Goal: Check status: Check status

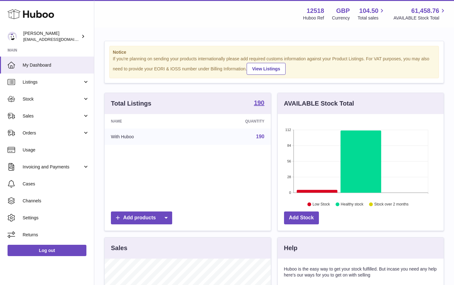
scroll to position [98, 166]
click at [33, 116] on span "Sales" at bounding box center [53, 116] width 60 height 6
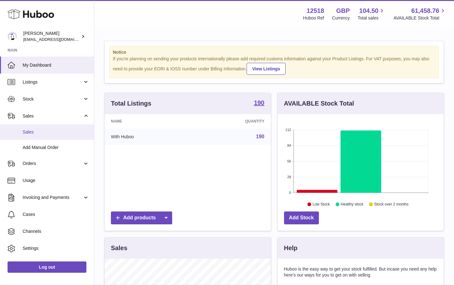
click at [33, 131] on span "Sales" at bounding box center [56, 132] width 67 height 6
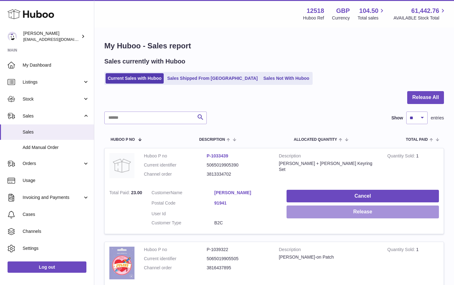
click at [340, 216] on button "Release" at bounding box center [363, 212] width 153 height 13
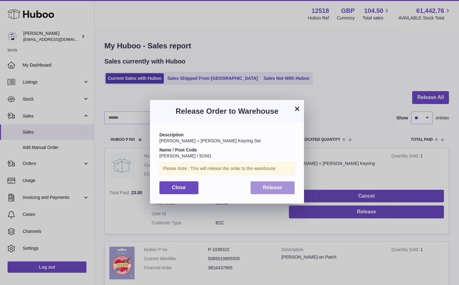
click at [286, 191] on button "Release" at bounding box center [273, 187] width 44 height 13
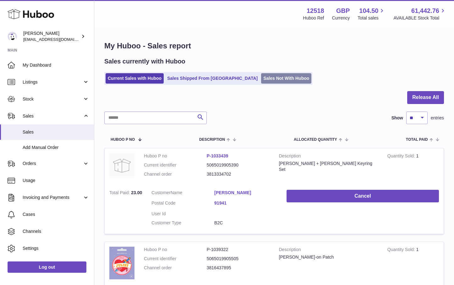
click at [261, 80] on link "Sales Not With Huboo" at bounding box center [286, 78] width 50 height 10
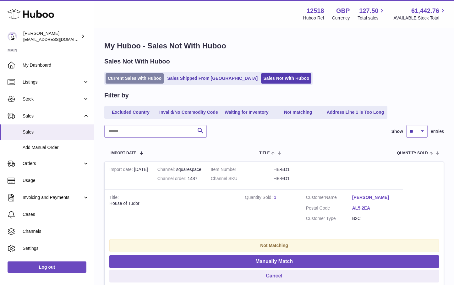
click at [142, 78] on link "Current Sales with Huboo" at bounding box center [135, 78] width 58 height 10
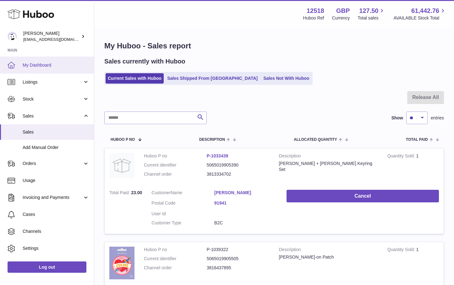
click at [32, 63] on span "My Dashboard" at bounding box center [56, 65] width 67 height 6
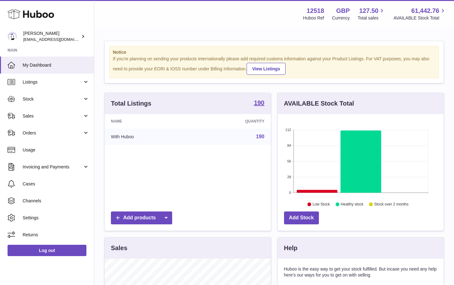
scroll to position [98, 166]
